Goal: Register for event/course

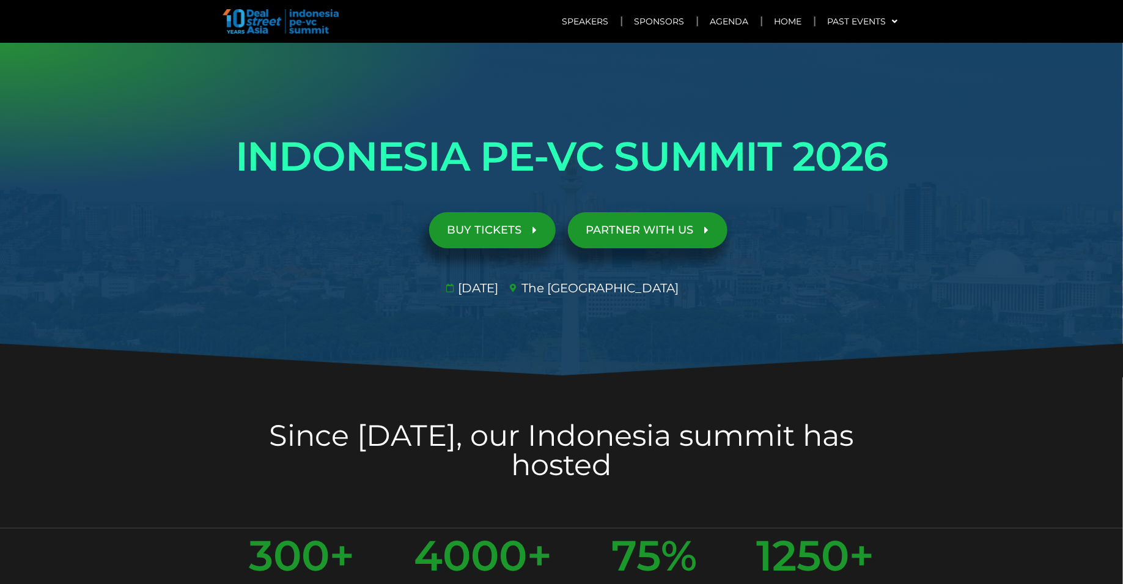
click at [512, 228] on span "BUY TICKETS" at bounding box center [484, 230] width 75 height 12
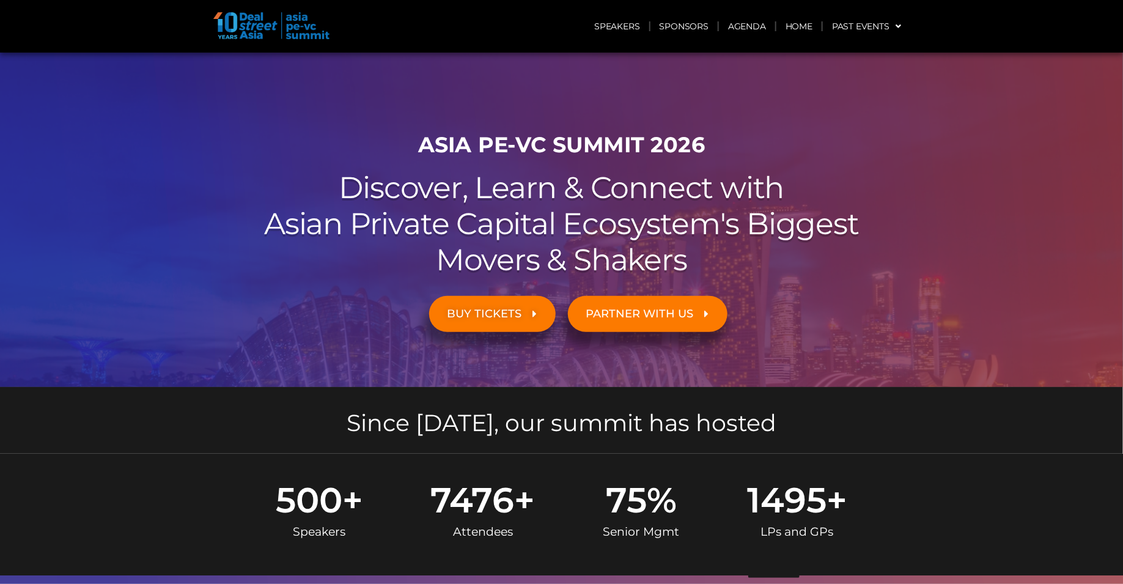
click at [512, 323] on link "BUY TICKETS" at bounding box center [492, 314] width 127 height 36
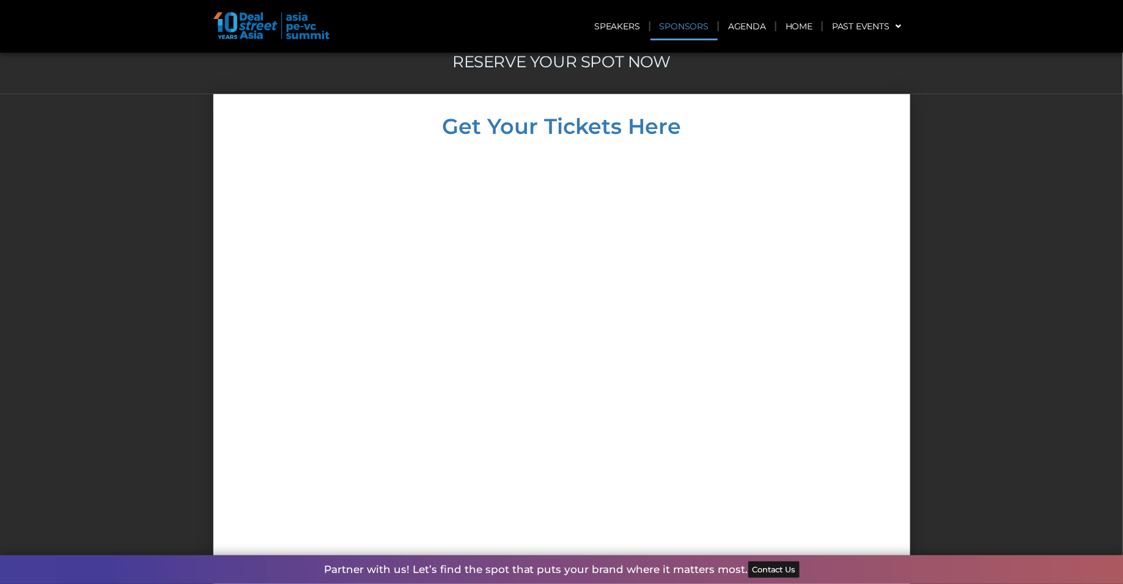
scroll to position [4927, 0]
